Goal: Information Seeking & Learning: Learn about a topic

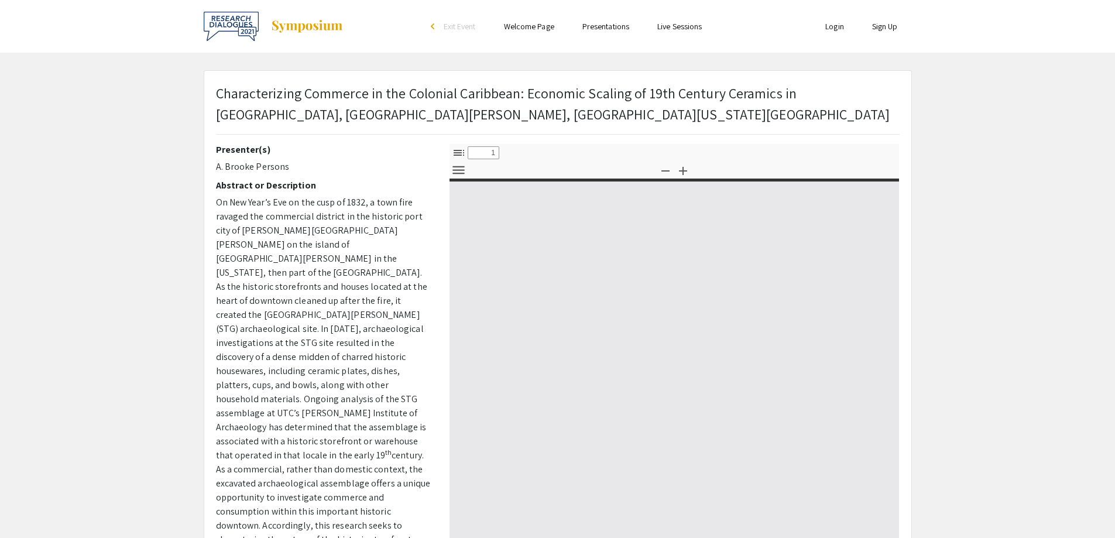
select select "custom"
type input "0"
select select "custom"
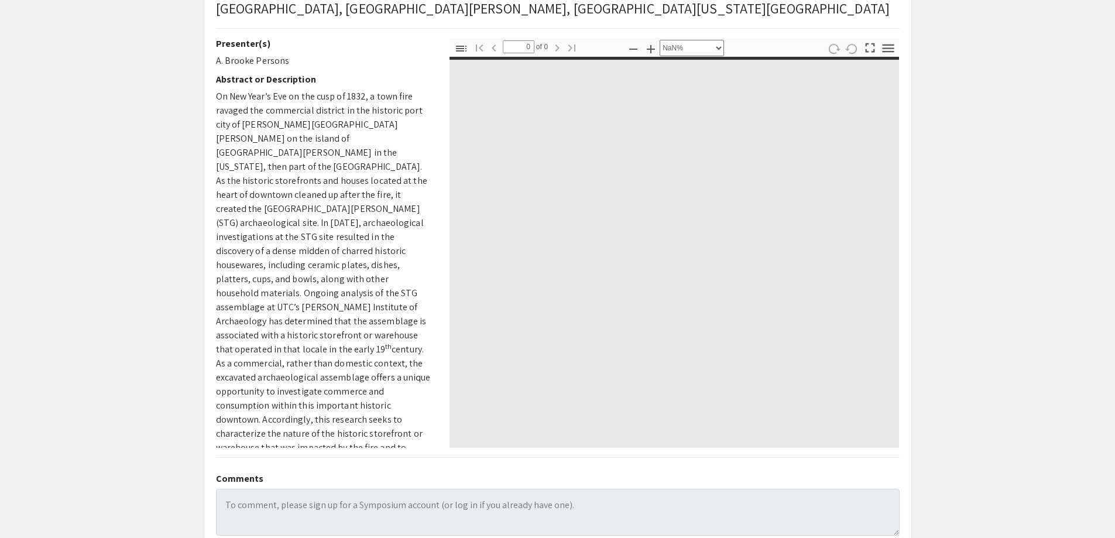
scroll to position [117, 0]
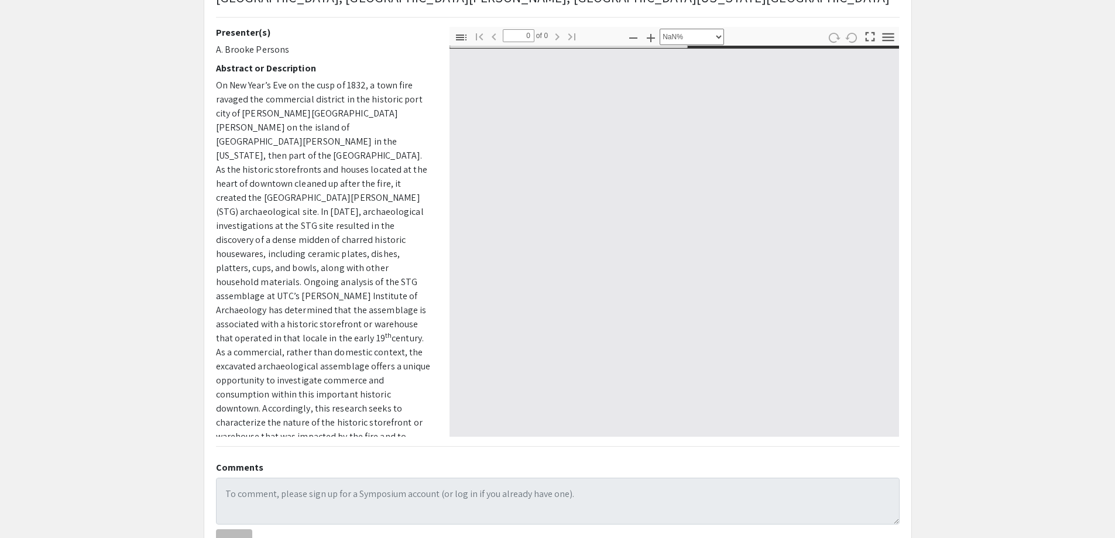
type input "1"
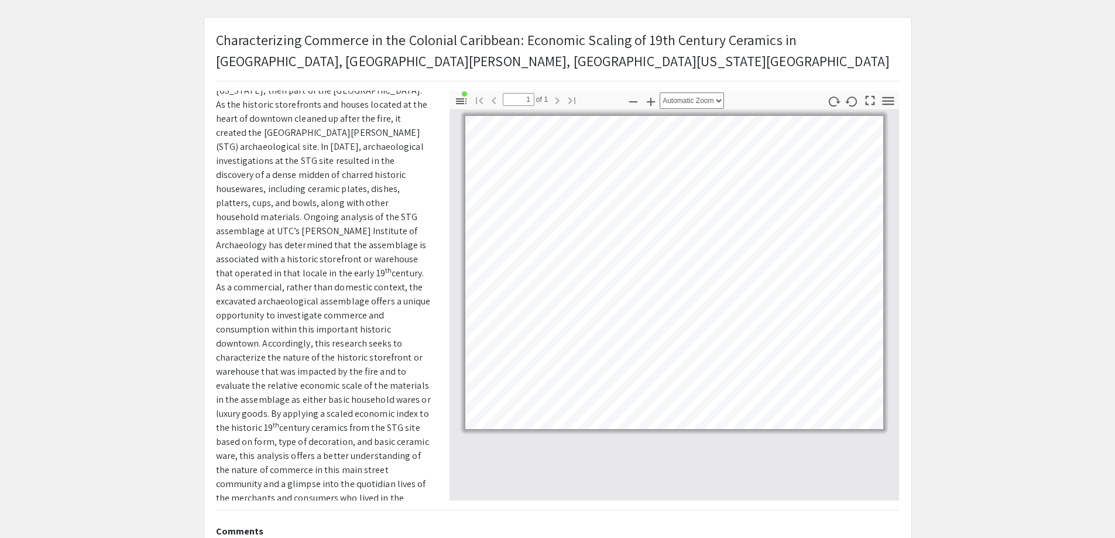
scroll to position [0, 0]
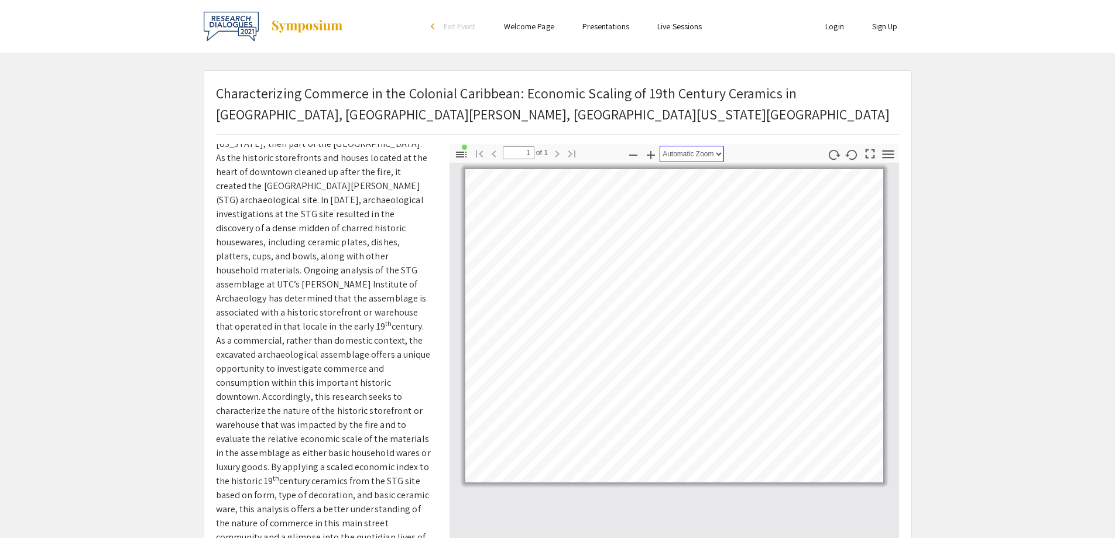
click at [686, 150] on select "Automatic Zoom Actual Size Page Fit Page Width 50% 100% 125% 150% 200% 300% 400…" at bounding box center [692, 154] width 64 height 16
click at [660, 146] on select "Automatic Zoom Actual Size Page Fit Page Width 50% 100% 125% 150% 200% 300% 400…" at bounding box center [692, 154] width 64 height 16
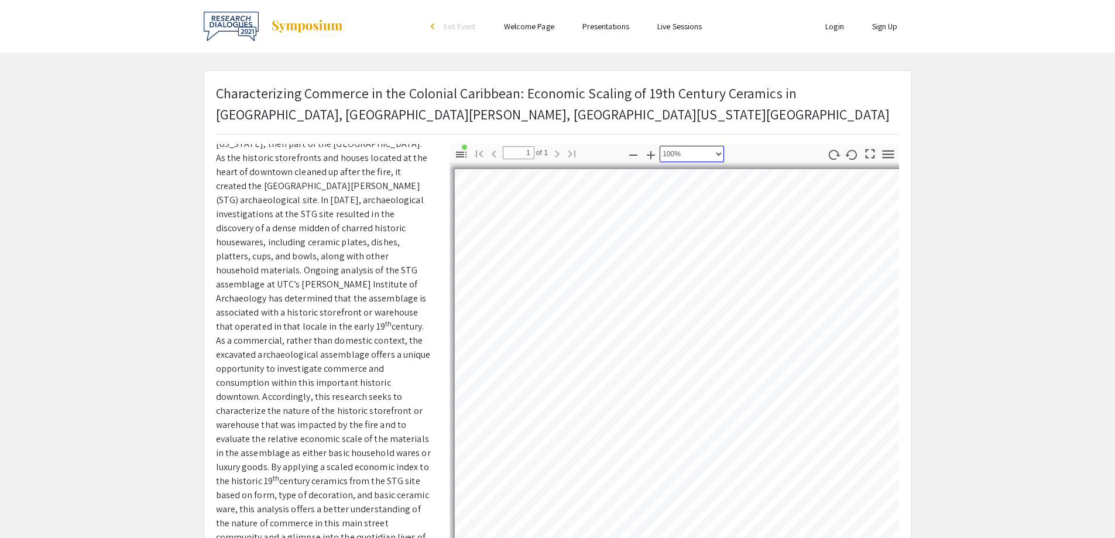
click at [716, 155] on select "Automatic Zoom Actual Size Page Fit Page Width 50% 100% 125% 150% 200% 300% 400…" at bounding box center [692, 154] width 64 height 16
click at [660, 146] on select "Automatic Zoom Actual Size Page Fit Page Width 50% 100% 125% 150% 200% 300% 400…" at bounding box center [692, 154] width 64 height 16
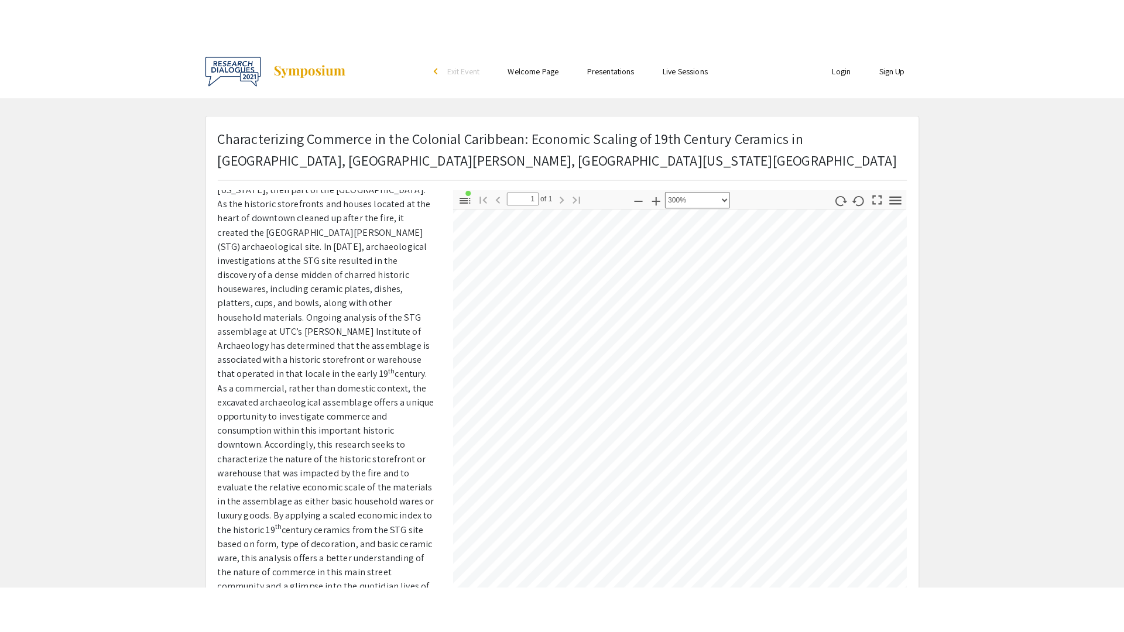
scroll to position [80, 283]
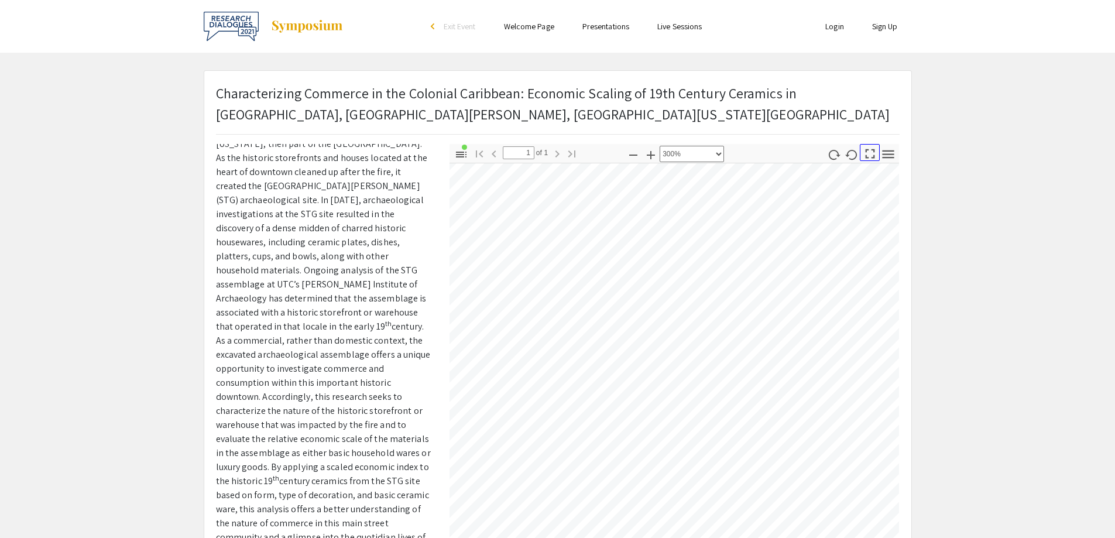
click at [867, 154] on icon "button" at bounding box center [870, 154] width 16 height 16
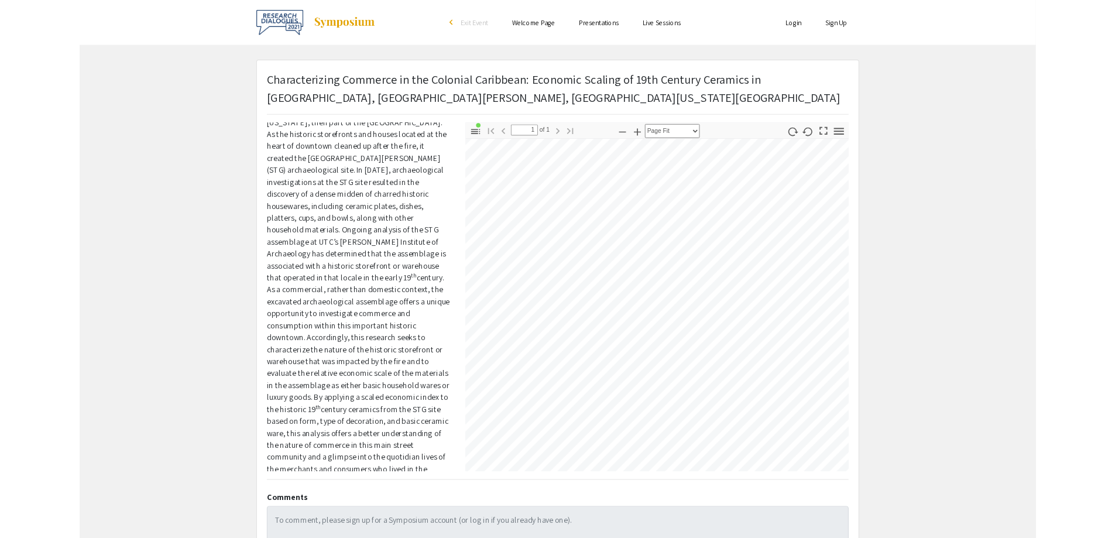
scroll to position [631, 0]
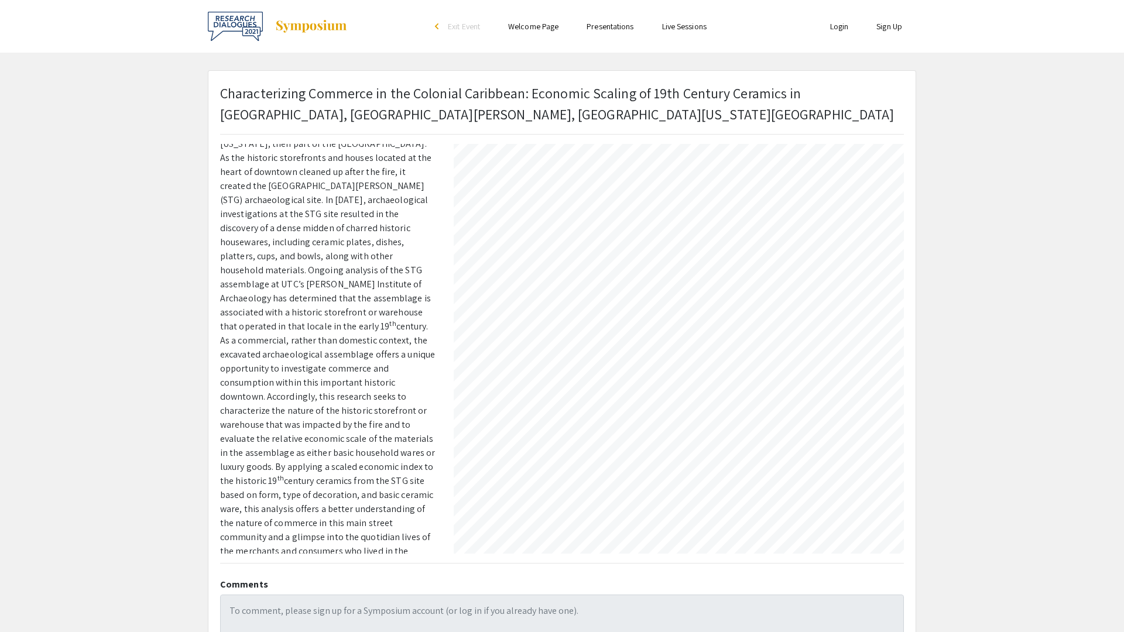
select select "3"
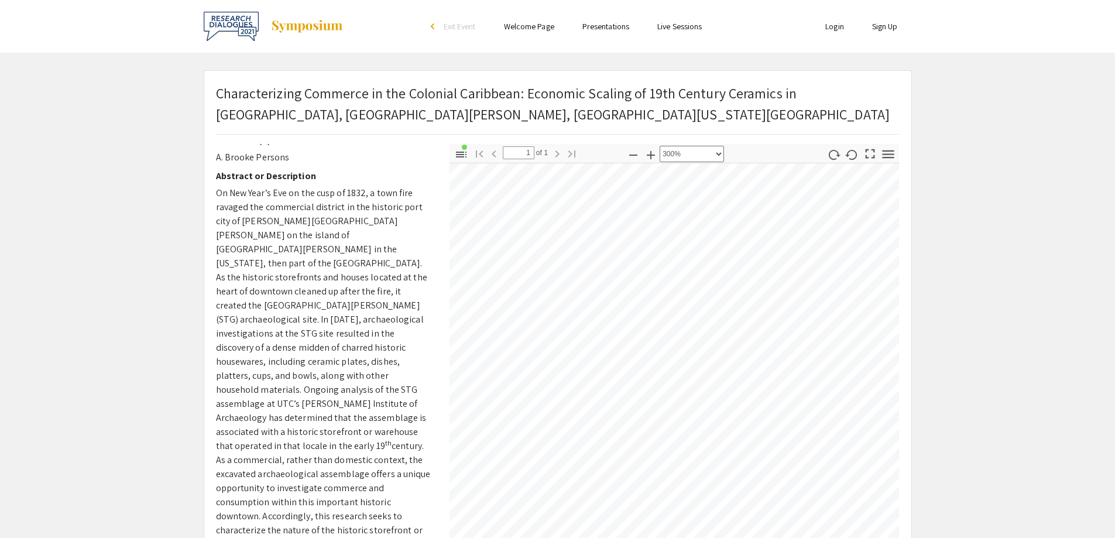
scroll to position [0, 0]
